Goal: Task Accomplishment & Management: Use online tool/utility

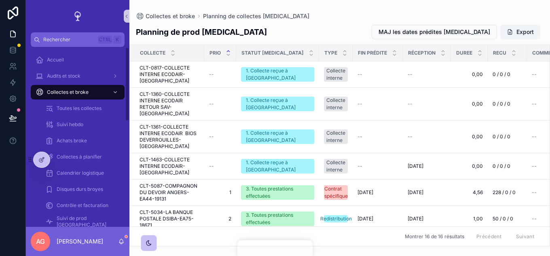
scroll to position [304, 0]
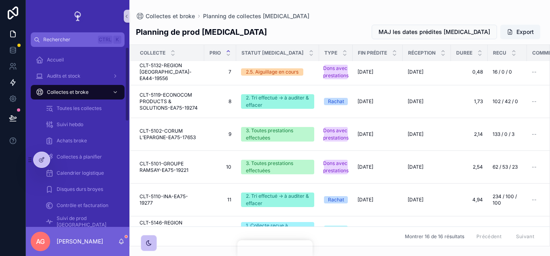
click at [12, 85] on icon at bounding box center [13, 83] width 5 height 6
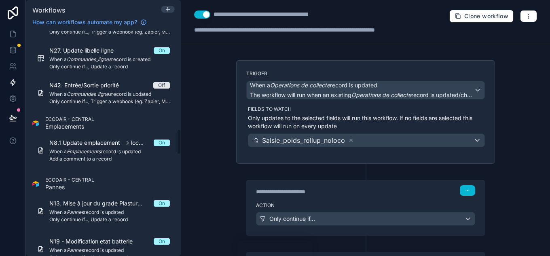
scroll to position [849, 0]
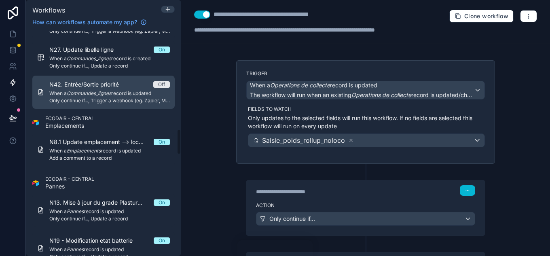
click at [100, 93] on em "Commandes_lignes" at bounding box center [89, 93] width 44 height 6
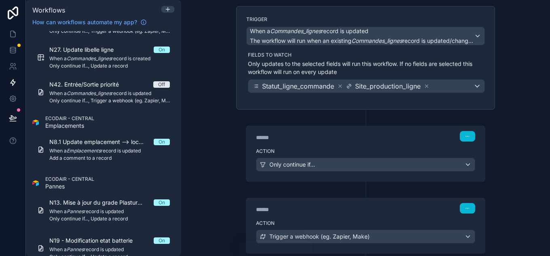
scroll to position [106, 0]
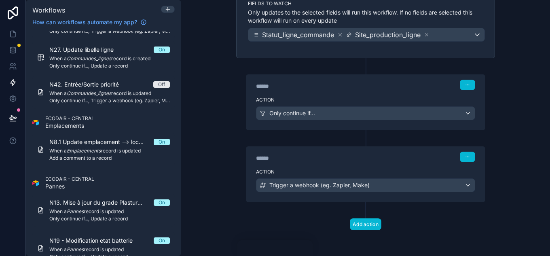
click at [341, 163] on div "****** Step 2" at bounding box center [365, 156] width 238 height 19
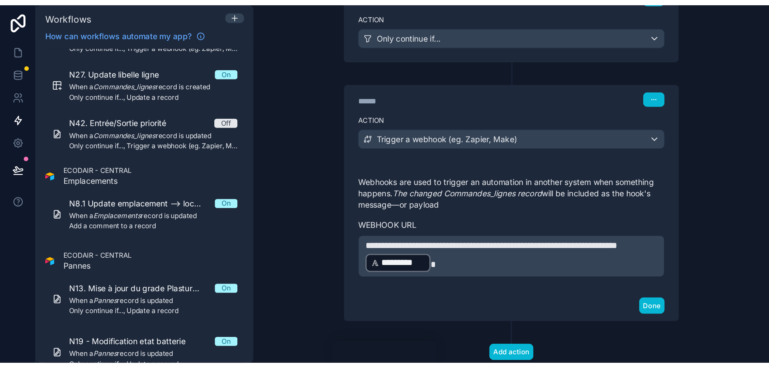
scroll to position [219, 0]
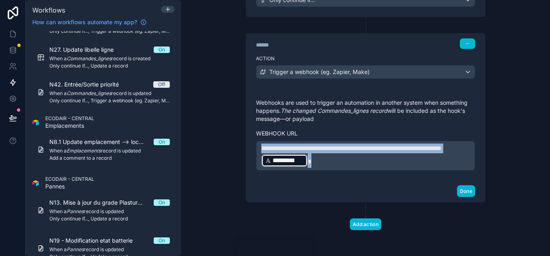
drag, startPoint x: 365, startPoint y: 160, endPoint x: 203, endPoint y: 136, distance: 164.0
click at [203, 136] on div "**********" at bounding box center [365, 128] width 369 height 256
copy p "**********"
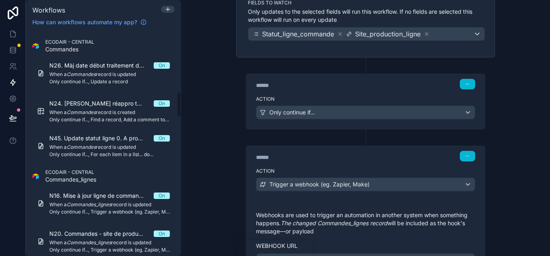
scroll to position [525, 0]
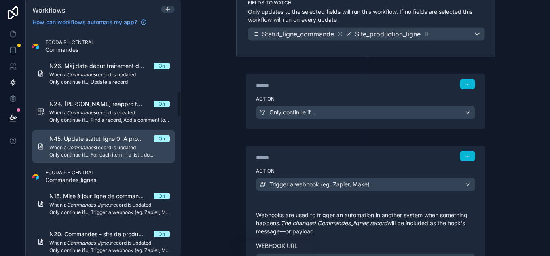
click at [103, 147] on span "When a Commandes record is updated" at bounding box center [109, 147] width 120 height 6
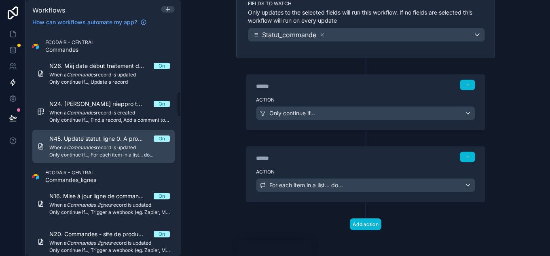
scroll to position [106, 0]
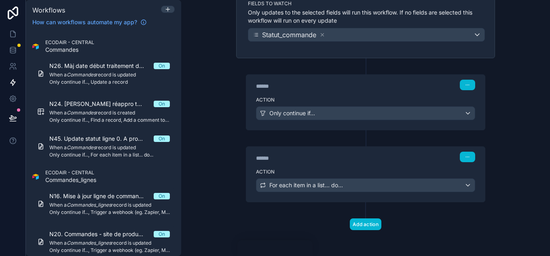
click at [334, 167] on div "Action For each item in a list... do..." at bounding box center [365, 183] width 238 height 36
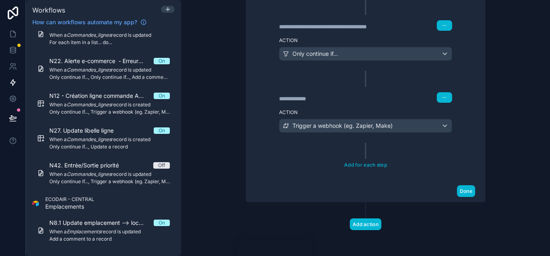
scroll to position [335, 0]
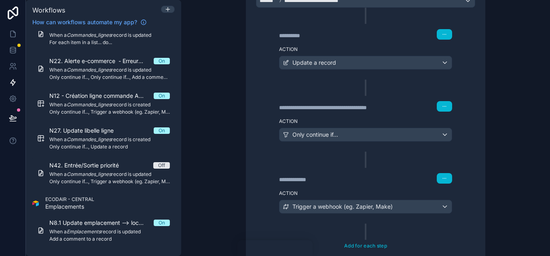
click at [352, 186] on div "**********" at bounding box center [365, 177] width 192 height 19
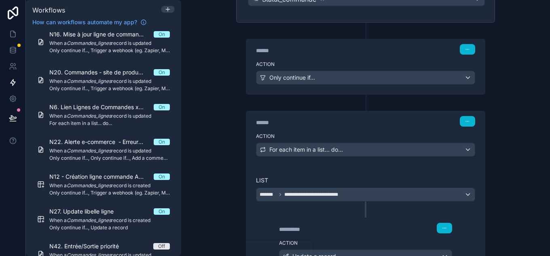
scroll to position [121, 0]
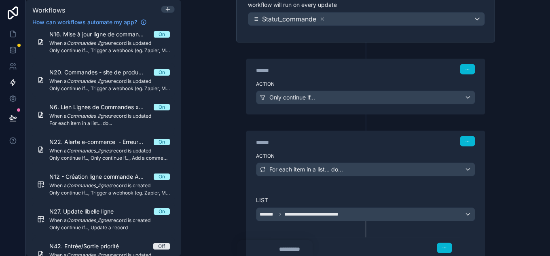
click at [329, 83] on label "Action" at bounding box center [365, 84] width 219 height 6
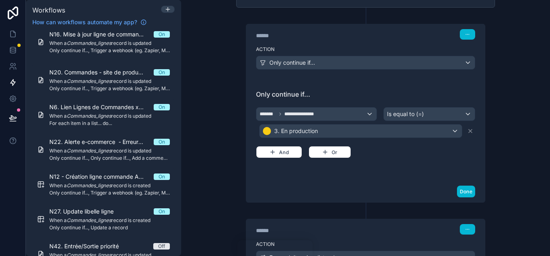
scroll to position [243, 0]
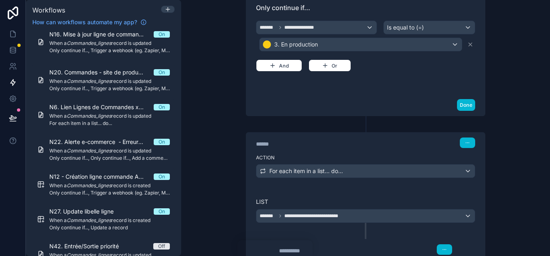
click at [337, 149] on div "****** Step 2" at bounding box center [365, 142] width 238 height 19
click at [340, 156] on label "Action" at bounding box center [365, 157] width 219 height 6
click at [306, 141] on div "******" at bounding box center [316, 144] width 121 height 8
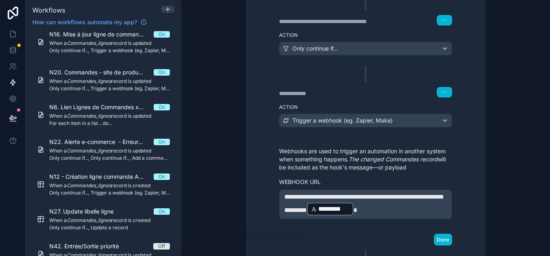
scroll to position [525, 0]
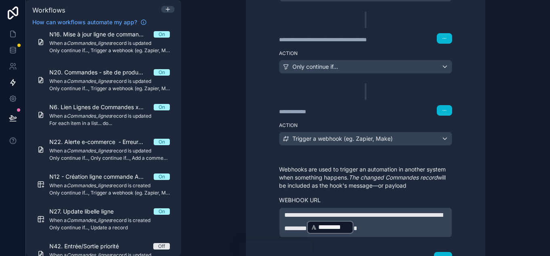
click at [352, 80] on div "Action Only continue if..." at bounding box center [365, 65] width 192 height 36
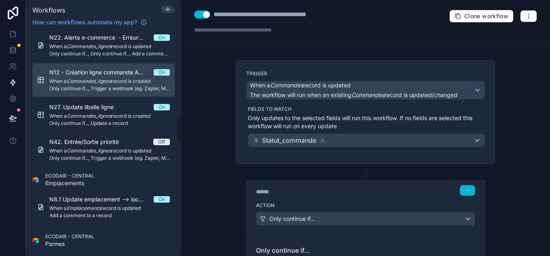
scroll to position [808, 0]
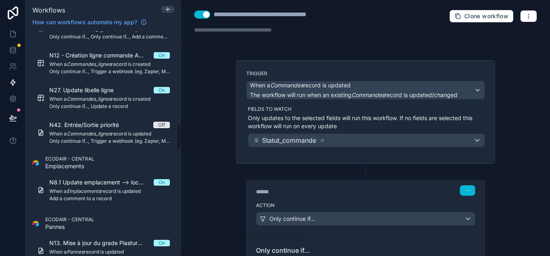
drag, startPoint x: 105, startPoint y: 120, endPoint x: 290, endPoint y: 120, distance: 185.1
click at [105, 120] on link "N42. Entrée/Sortie priorité Off When a Commandes_lignes record is updated Only …" at bounding box center [103, 132] width 142 height 33
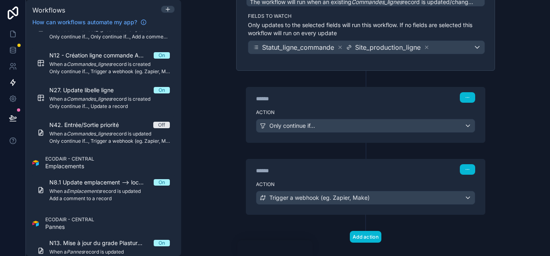
scroll to position [106, 0]
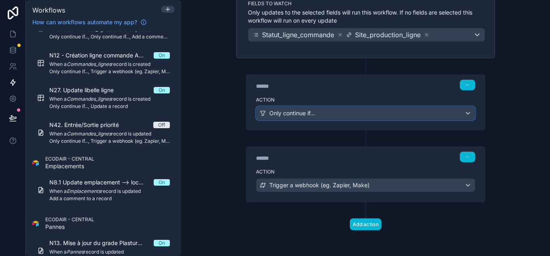
click at [333, 106] on button "Only continue if..." at bounding box center [365, 113] width 219 height 14
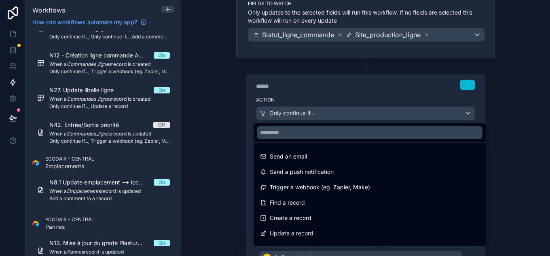
click at [340, 96] on div at bounding box center [275, 128] width 550 height 256
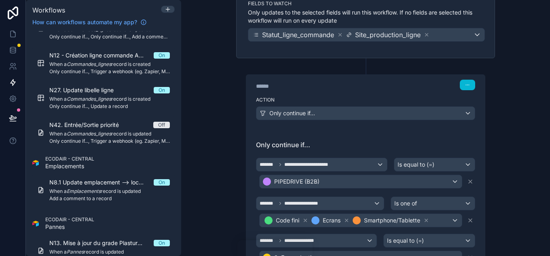
click at [340, 96] on div "Action Only continue if..." at bounding box center [365, 111] width 238 height 36
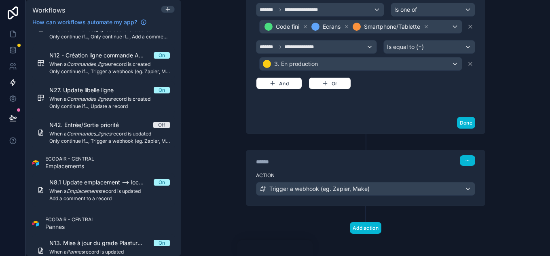
scroll to position [303, 0]
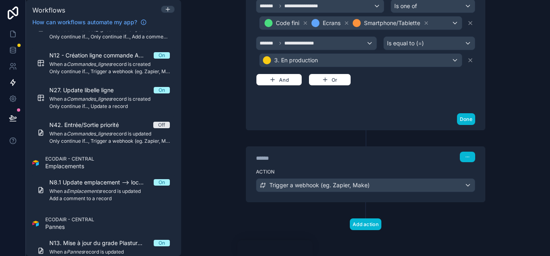
click at [348, 170] on label "Action" at bounding box center [365, 172] width 219 height 6
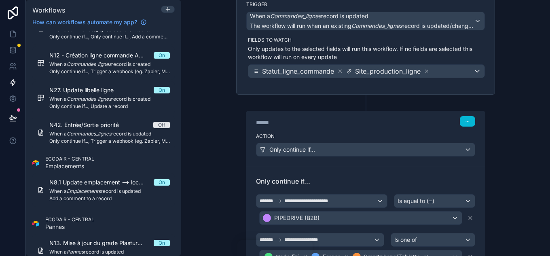
scroll to position [0, 0]
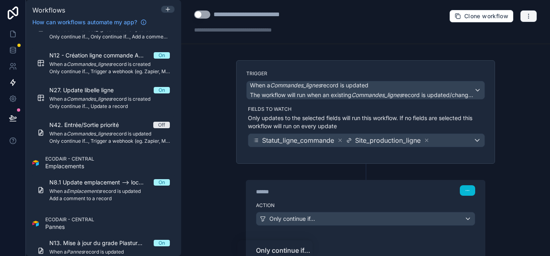
click at [520, 17] on button "button" at bounding box center [528, 16] width 17 height 12
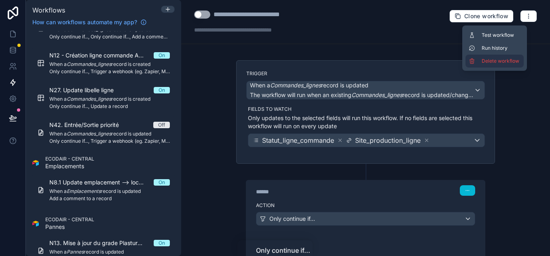
click at [500, 59] on span "Delete workflow" at bounding box center [500, 61] width 39 height 6
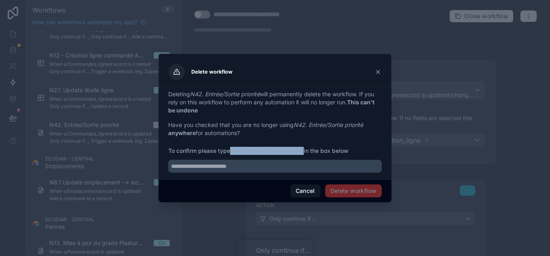
drag, startPoint x: 233, startPoint y: 151, endPoint x: 304, endPoint y: 149, distance: 70.8
click at [304, 149] on strong "N42. Entrée/Sortie priorité" at bounding box center [267, 150] width 74 height 7
copy strong "N42. Entrée/Sortie priorité"
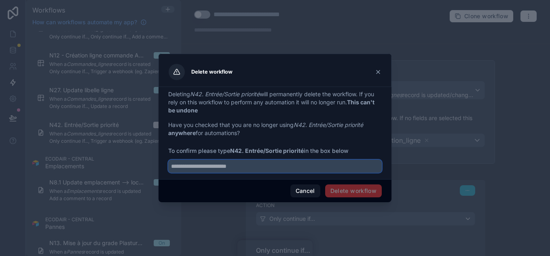
click at [262, 171] on input "text" at bounding box center [274, 166] width 213 height 13
paste input "**********"
type input "**********"
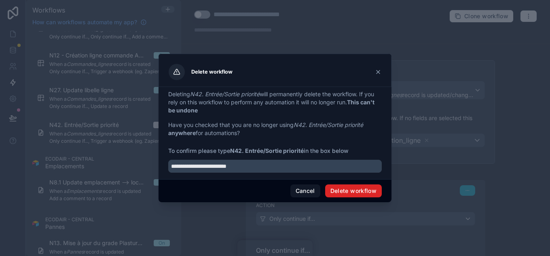
click at [345, 194] on button "Delete workflow" at bounding box center [353, 190] width 57 height 13
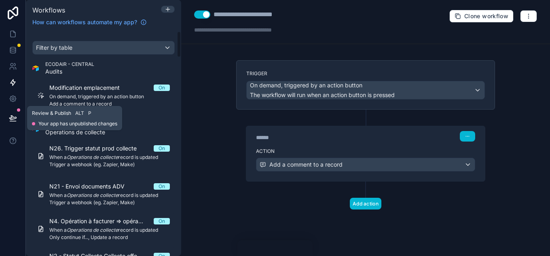
click at [15, 117] on icon at bounding box center [12, 118] width 7 height 4
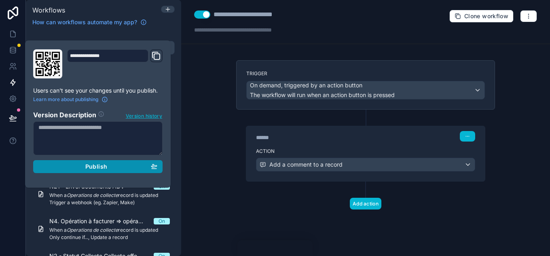
click at [98, 167] on span "Publish" at bounding box center [96, 166] width 22 height 7
